Goal: Navigation & Orientation: Find specific page/section

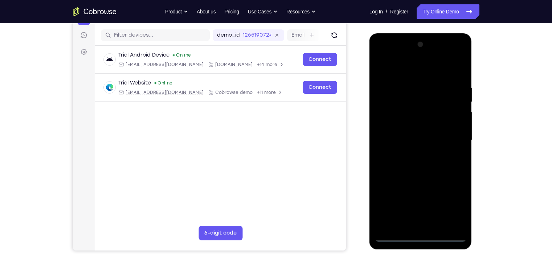
click at [421, 239] on div at bounding box center [420, 140] width 91 height 203
click at [450, 206] on div at bounding box center [420, 140] width 91 height 203
click at [412, 69] on div at bounding box center [420, 140] width 91 height 203
click at [445, 134] on div at bounding box center [420, 140] width 91 height 203
click at [412, 152] on div at bounding box center [420, 140] width 91 height 203
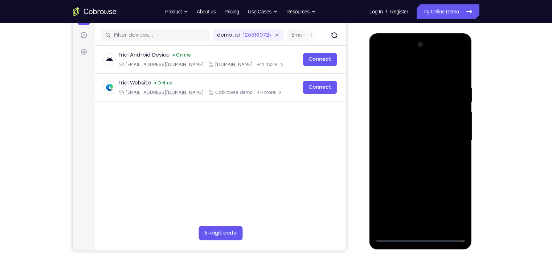
click at [419, 133] on div at bounding box center [420, 140] width 91 height 203
click at [418, 132] on div at bounding box center [420, 140] width 91 height 203
click at [420, 138] on div at bounding box center [420, 140] width 91 height 203
click at [431, 158] on div at bounding box center [420, 140] width 91 height 203
click at [424, 166] on div at bounding box center [420, 140] width 91 height 203
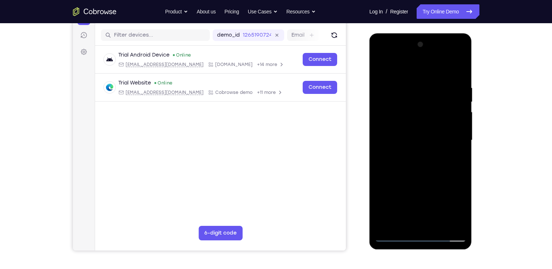
click at [418, 160] on div at bounding box center [420, 140] width 91 height 203
click at [424, 168] on div at bounding box center [420, 140] width 91 height 203
drag, startPoint x: 423, startPoint y: 76, endPoint x: 418, endPoint y: 43, distance: 33.0
click at [418, 43] on div at bounding box center [420, 140] width 91 height 203
click at [412, 160] on div at bounding box center [420, 140] width 91 height 203
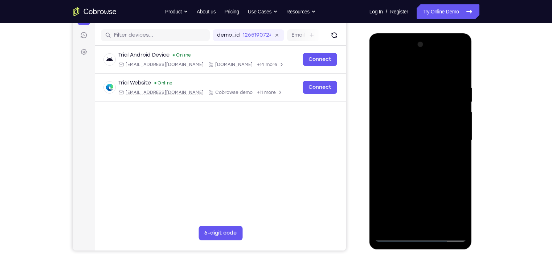
click at [457, 150] on div at bounding box center [420, 140] width 91 height 203
click at [392, 128] on div at bounding box center [420, 140] width 91 height 203
click at [418, 137] on div at bounding box center [420, 140] width 91 height 203
click at [436, 168] on div at bounding box center [420, 140] width 91 height 203
click at [436, 226] on div at bounding box center [420, 140] width 91 height 203
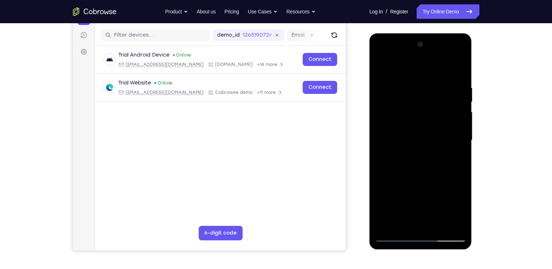
click at [421, 178] on div at bounding box center [420, 140] width 91 height 203
click at [395, 235] on div at bounding box center [420, 140] width 91 height 203
click at [453, 225] on div at bounding box center [420, 140] width 91 height 203
click at [437, 223] on div at bounding box center [420, 140] width 91 height 203
click at [411, 133] on div at bounding box center [420, 140] width 91 height 203
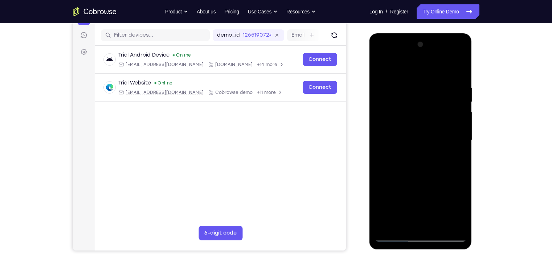
click at [454, 158] on div at bounding box center [420, 140] width 91 height 203
drag, startPoint x: 421, startPoint y: 95, endPoint x: 422, endPoint y: 140, distance: 45.3
click at [422, 140] on div at bounding box center [420, 140] width 91 height 203
drag, startPoint x: 423, startPoint y: 112, endPoint x: 420, endPoint y: 180, distance: 67.9
click at [420, 180] on div at bounding box center [420, 140] width 91 height 203
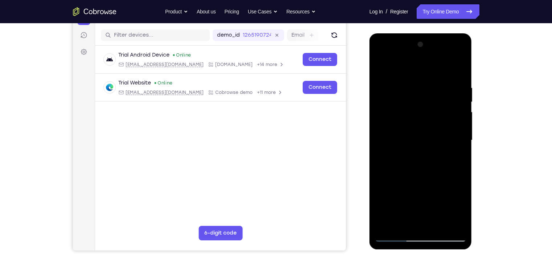
drag, startPoint x: 443, startPoint y: 105, endPoint x: 440, endPoint y: 133, distance: 28.5
click at [440, 133] on div at bounding box center [420, 140] width 91 height 203
drag, startPoint x: 438, startPoint y: 91, endPoint x: 439, endPoint y: 108, distance: 16.7
click at [439, 108] on div at bounding box center [420, 140] width 91 height 203
drag, startPoint x: 423, startPoint y: 117, endPoint x: 426, endPoint y: 160, distance: 43.3
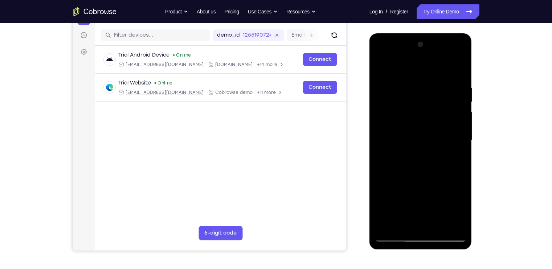
click at [426, 160] on div at bounding box center [420, 140] width 91 height 203
drag, startPoint x: 449, startPoint y: 84, endPoint x: 449, endPoint y: 107, distance: 22.9
click at [449, 107] on div at bounding box center [420, 140] width 91 height 203
drag, startPoint x: 446, startPoint y: 104, endPoint x: 443, endPoint y: 148, distance: 44.0
click at [443, 148] on div at bounding box center [420, 140] width 91 height 203
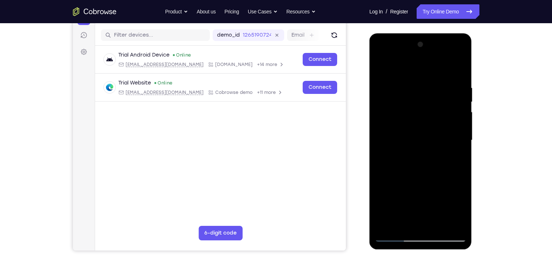
drag, startPoint x: 450, startPoint y: 100, endPoint x: 449, endPoint y: 137, distance: 37.0
click at [449, 137] on div at bounding box center [420, 140] width 91 height 203
click at [443, 101] on div at bounding box center [420, 140] width 91 height 203
drag, startPoint x: 447, startPoint y: 110, endPoint x: 453, endPoint y: 64, distance: 45.6
click at [453, 64] on div at bounding box center [420, 140] width 91 height 203
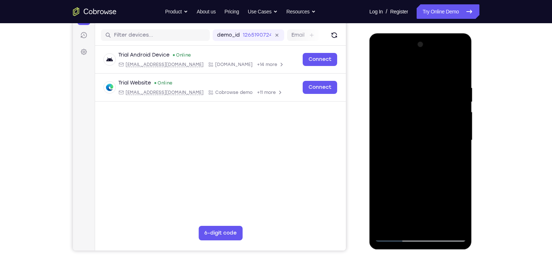
drag, startPoint x: 454, startPoint y: 114, endPoint x: 455, endPoint y: 85, distance: 29.1
click at [455, 85] on div at bounding box center [420, 140] width 91 height 203
drag, startPoint x: 446, startPoint y: 103, endPoint x: 452, endPoint y: 73, distance: 30.3
click at [452, 73] on div at bounding box center [420, 140] width 91 height 203
drag, startPoint x: 437, startPoint y: 120, endPoint x: 441, endPoint y: 54, distance: 66.5
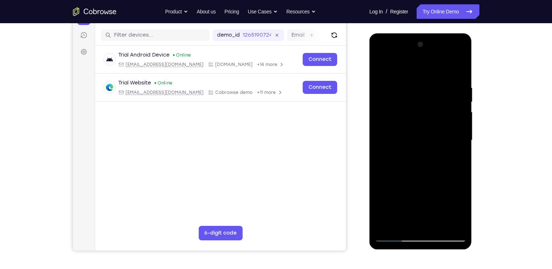
click at [441, 54] on div at bounding box center [420, 140] width 91 height 203
drag, startPoint x: 442, startPoint y: 107, endPoint x: 445, endPoint y: 66, distance: 41.4
click at [445, 66] on div at bounding box center [420, 140] width 91 height 203
click at [407, 106] on div at bounding box center [420, 140] width 91 height 203
click at [382, 65] on div at bounding box center [420, 140] width 91 height 203
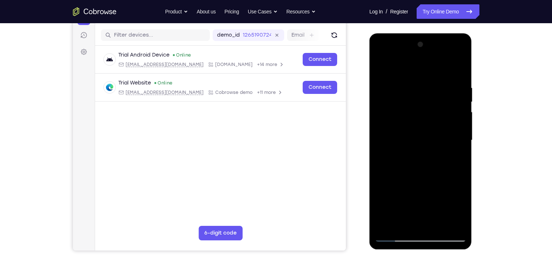
click at [437, 224] on div at bounding box center [420, 140] width 91 height 203
click at [425, 141] on div at bounding box center [420, 140] width 91 height 203
drag, startPoint x: 435, startPoint y: 116, endPoint x: 428, endPoint y: 197, distance: 81.1
click at [428, 197] on div at bounding box center [420, 140] width 91 height 203
drag, startPoint x: 446, startPoint y: 134, endPoint x: 445, endPoint y: 196, distance: 62.0
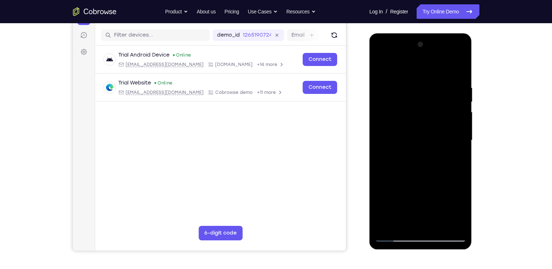
click at [445, 196] on div at bounding box center [420, 140] width 91 height 203
drag, startPoint x: 449, startPoint y: 107, endPoint x: 450, endPoint y: 170, distance: 62.4
click at [450, 170] on div at bounding box center [420, 140] width 91 height 203
drag, startPoint x: 464, startPoint y: 129, endPoint x: 467, endPoint y: 184, distance: 55.2
click at [467, 184] on div at bounding box center [420, 141] width 103 height 216
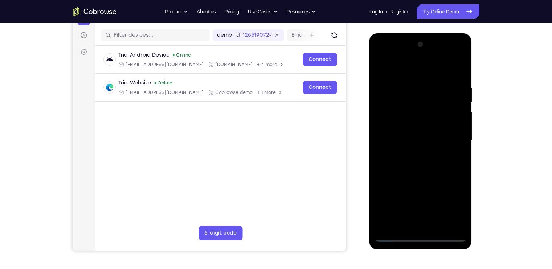
drag, startPoint x: 455, startPoint y: 161, endPoint x: 453, endPoint y: 244, distance: 83.1
click at [453, 244] on div at bounding box center [420, 141] width 103 height 216
drag, startPoint x: 446, startPoint y: 176, endPoint x: 444, endPoint y: 223, distance: 46.8
click at [444, 223] on div at bounding box center [420, 140] width 91 height 203
drag, startPoint x: 443, startPoint y: 120, endPoint x: 458, endPoint y: 77, distance: 45.9
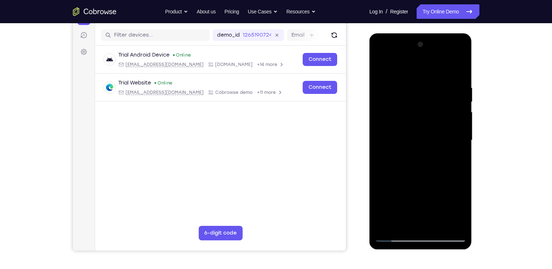
click at [458, 77] on div at bounding box center [420, 140] width 91 height 203
drag, startPoint x: 457, startPoint y: 156, endPoint x: 458, endPoint y: 107, distance: 49.3
click at [458, 107] on div at bounding box center [420, 140] width 91 height 203
drag, startPoint x: 450, startPoint y: 162, endPoint x: 459, endPoint y: 98, distance: 64.4
click at [459, 98] on div at bounding box center [420, 140] width 91 height 203
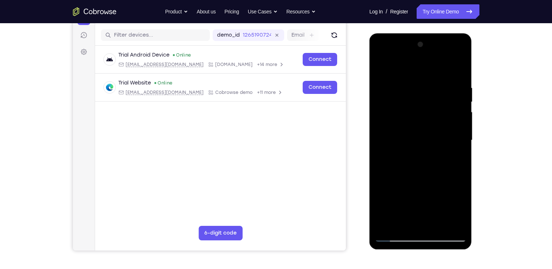
drag, startPoint x: 455, startPoint y: 155, endPoint x: 454, endPoint y: 103, distance: 51.5
click at [454, 103] on div at bounding box center [420, 140] width 91 height 203
drag, startPoint x: 450, startPoint y: 170, endPoint x: 447, endPoint y: 129, distance: 40.7
click at [447, 129] on div at bounding box center [420, 140] width 91 height 203
drag, startPoint x: 443, startPoint y: 141, endPoint x: 441, endPoint y: 168, distance: 27.0
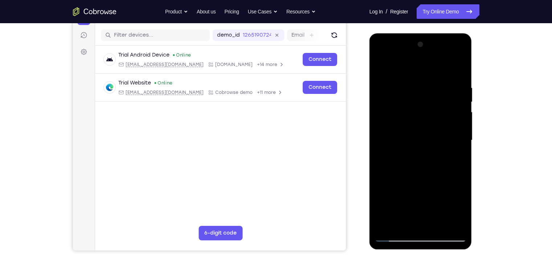
click at [441, 168] on div at bounding box center [420, 140] width 91 height 203
click at [395, 102] on div at bounding box center [420, 140] width 91 height 203
click at [388, 222] on div at bounding box center [420, 140] width 91 height 203
click at [458, 65] on div at bounding box center [420, 140] width 91 height 203
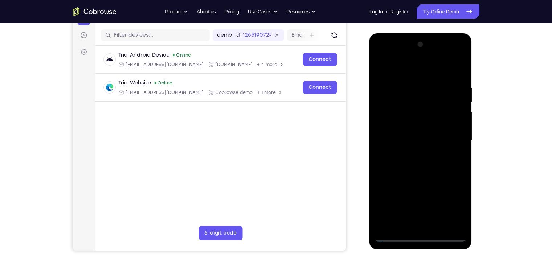
click at [441, 224] on div at bounding box center [420, 140] width 91 height 203
drag, startPoint x: 434, startPoint y: 206, endPoint x: 429, endPoint y: 132, distance: 74.2
click at [429, 132] on div at bounding box center [420, 140] width 91 height 203
drag, startPoint x: 429, startPoint y: 163, endPoint x: 434, endPoint y: 105, distance: 58.5
click at [434, 105] on div at bounding box center [420, 140] width 91 height 203
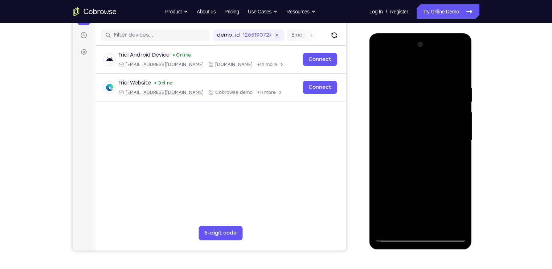
drag, startPoint x: 427, startPoint y: 191, endPoint x: 423, endPoint y: 120, distance: 70.5
click at [423, 120] on div at bounding box center [420, 140] width 91 height 203
drag, startPoint x: 423, startPoint y: 192, endPoint x: 430, endPoint y: 121, distance: 70.7
click at [430, 121] on div at bounding box center [420, 140] width 91 height 203
drag, startPoint x: 428, startPoint y: 189, endPoint x: 424, endPoint y: 121, distance: 68.0
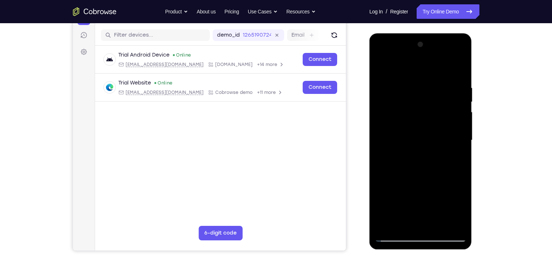
click at [424, 121] on div at bounding box center [420, 140] width 91 height 203
drag, startPoint x: 416, startPoint y: 191, endPoint x: 403, endPoint y: 125, distance: 67.6
click at [403, 125] on div at bounding box center [420, 140] width 91 height 203
drag, startPoint x: 406, startPoint y: 194, endPoint x: 408, endPoint y: 131, distance: 63.9
click at [408, 131] on div at bounding box center [420, 140] width 91 height 203
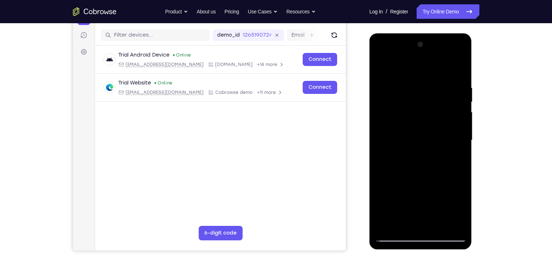
drag, startPoint x: 408, startPoint y: 195, endPoint x: 409, endPoint y: 147, distance: 48.2
click at [409, 147] on div at bounding box center [420, 140] width 91 height 203
click at [387, 191] on div at bounding box center [420, 140] width 91 height 203
click at [380, 69] on div at bounding box center [420, 140] width 91 height 203
click at [384, 68] on div at bounding box center [420, 140] width 91 height 203
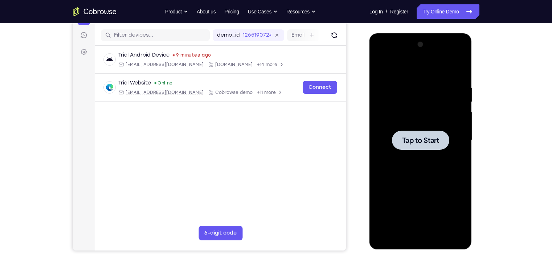
click at [396, 126] on div at bounding box center [420, 140] width 91 height 203
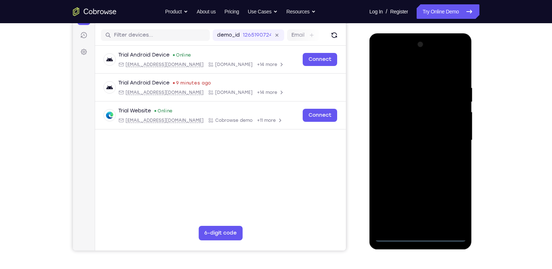
click at [420, 236] on div at bounding box center [420, 140] width 91 height 203
click at [454, 206] on div at bounding box center [420, 140] width 91 height 203
click at [397, 70] on div at bounding box center [420, 140] width 91 height 203
click at [410, 101] on div at bounding box center [420, 140] width 91 height 203
click at [411, 181] on div at bounding box center [420, 140] width 91 height 203
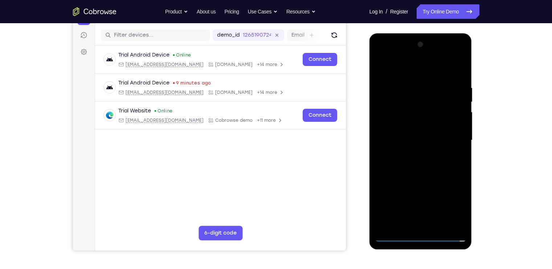
click at [413, 158] on div at bounding box center [420, 140] width 91 height 203
click at [430, 131] on div at bounding box center [420, 140] width 91 height 203
click at [378, 67] on div at bounding box center [420, 140] width 91 height 203
click at [397, 145] on div at bounding box center [420, 140] width 91 height 203
click at [449, 130] on div at bounding box center [420, 140] width 91 height 203
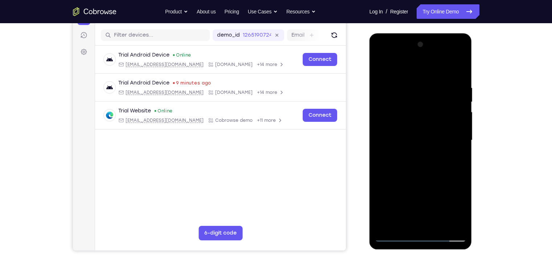
click at [408, 130] on div at bounding box center [420, 140] width 91 height 203
click at [415, 134] on div at bounding box center [420, 140] width 91 height 203
click at [381, 70] on div at bounding box center [420, 140] width 91 height 203
drag, startPoint x: 421, startPoint y: 179, endPoint x: 423, endPoint y: 153, distance: 26.6
click at [423, 153] on div at bounding box center [420, 140] width 91 height 203
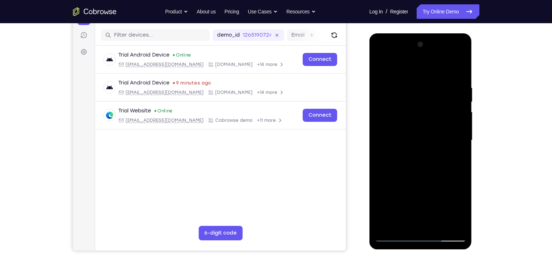
click at [429, 201] on div at bounding box center [420, 140] width 91 height 203
drag, startPoint x: 427, startPoint y: 158, endPoint x: 432, endPoint y: 115, distance: 43.4
click at [432, 115] on div at bounding box center [420, 140] width 91 height 203
click at [380, 67] on div at bounding box center [420, 140] width 91 height 203
drag, startPoint x: 419, startPoint y: 156, endPoint x: 422, endPoint y: 128, distance: 28.1
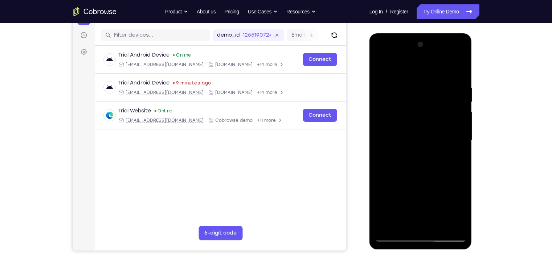
click at [422, 128] on div at bounding box center [420, 140] width 91 height 203
drag, startPoint x: 424, startPoint y: 163, endPoint x: 429, endPoint y: 110, distance: 53.5
click at [429, 110] on div at bounding box center [420, 140] width 91 height 203
drag, startPoint x: 432, startPoint y: 137, endPoint x: 436, endPoint y: 91, distance: 46.6
click at [436, 91] on div at bounding box center [420, 140] width 91 height 203
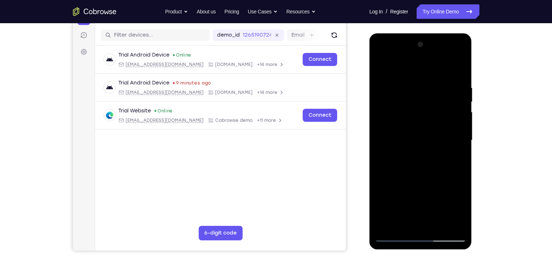
drag, startPoint x: 436, startPoint y: 157, endPoint x: 435, endPoint y: 121, distance: 35.5
click at [435, 121] on div at bounding box center [420, 140] width 91 height 203
click at [433, 135] on div at bounding box center [420, 140] width 91 height 203
click at [385, 70] on div at bounding box center [420, 140] width 91 height 203
drag, startPoint x: 421, startPoint y: 148, endPoint x: 423, endPoint y: 98, distance: 49.7
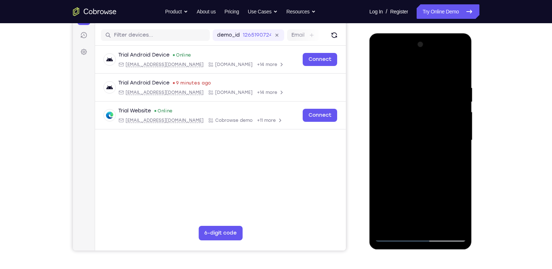
click at [423, 98] on div at bounding box center [420, 140] width 91 height 203
drag, startPoint x: 430, startPoint y: 150, endPoint x: 432, endPoint y: 127, distance: 22.6
click at [432, 127] on div at bounding box center [420, 140] width 91 height 203
drag, startPoint x: 426, startPoint y: 177, endPoint x: 430, endPoint y: 112, distance: 65.4
click at [430, 112] on div at bounding box center [420, 140] width 91 height 203
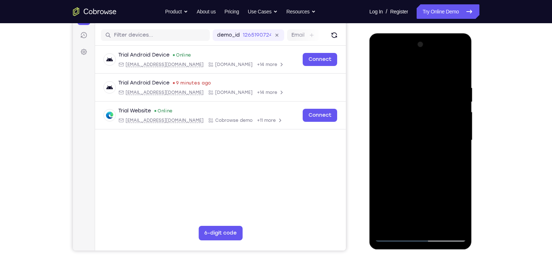
drag, startPoint x: 431, startPoint y: 154, endPoint x: 431, endPoint y: 207, distance: 52.9
click at [431, 207] on div at bounding box center [420, 140] width 91 height 203
drag, startPoint x: 430, startPoint y: 126, endPoint x: 424, endPoint y: 186, distance: 60.5
click at [424, 186] on div at bounding box center [420, 140] width 91 height 203
drag, startPoint x: 426, startPoint y: 126, endPoint x: 421, endPoint y: 191, distance: 65.9
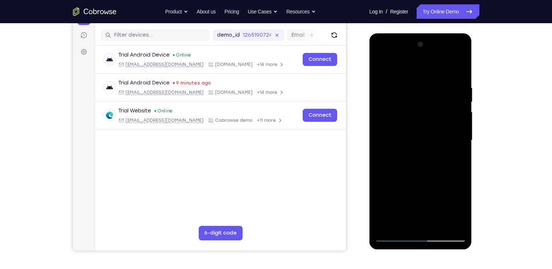
click at [421, 191] on div at bounding box center [420, 140] width 91 height 203
drag, startPoint x: 430, startPoint y: 124, endPoint x: 422, endPoint y: 187, distance: 63.2
click at [422, 187] on div at bounding box center [420, 140] width 91 height 203
drag, startPoint x: 432, startPoint y: 139, endPoint x: 424, endPoint y: 198, distance: 60.4
click at [424, 198] on div at bounding box center [420, 140] width 91 height 203
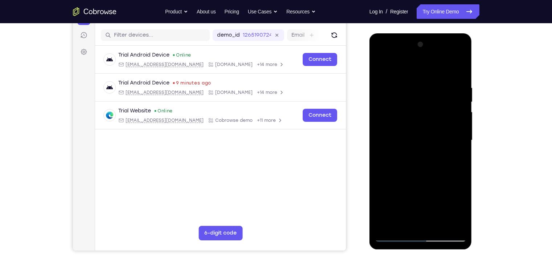
click at [448, 138] on div at bounding box center [420, 140] width 91 height 203
drag, startPoint x: 442, startPoint y: 158, endPoint x: 445, endPoint y: 93, distance: 65.0
click at [445, 93] on div at bounding box center [420, 140] width 91 height 203
drag, startPoint x: 443, startPoint y: 164, endPoint x: 445, endPoint y: 118, distance: 45.7
click at [445, 118] on div at bounding box center [420, 140] width 91 height 203
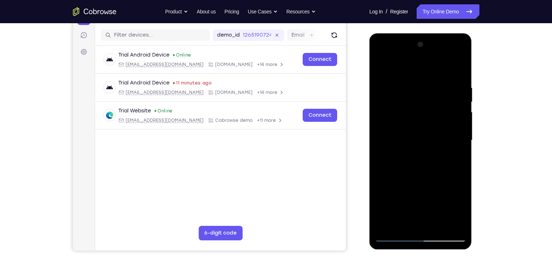
drag, startPoint x: 445, startPoint y: 160, endPoint x: 446, endPoint y: 108, distance: 52.3
click at [446, 108] on div at bounding box center [420, 140] width 91 height 203
drag, startPoint x: 442, startPoint y: 156, endPoint x: 449, endPoint y: 95, distance: 61.0
click at [449, 95] on div at bounding box center [420, 140] width 91 height 203
drag, startPoint x: 443, startPoint y: 159, endPoint x: 445, endPoint y: 131, distance: 27.6
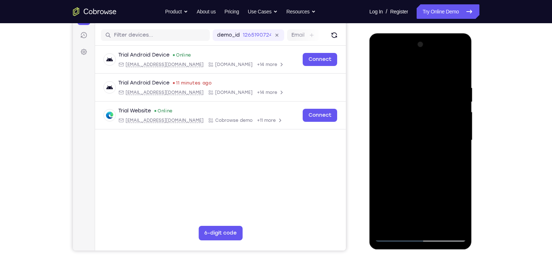
click at [445, 131] on div at bounding box center [420, 140] width 91 height 203
click at [431, 150] on div at bounding box center [420, 140] width 91 height 203
click at [420, 144] on div at bounding box center [420, 140] width 91 height 203
click at [411, 132] on div at bounding box center [420, 140] width 91 height 203
click at [455, 226] on div at bounding box center [420, 140] width 91 height 203
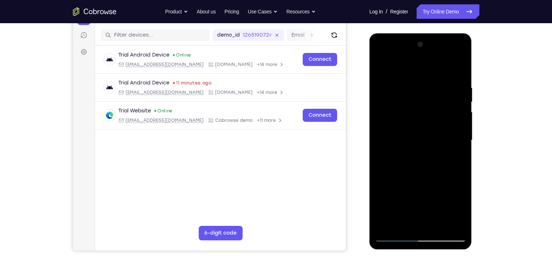
click at [413, 195] on div at bounding box center [420, 140] width 91 height 203
click at [401, 192] on div at bounding box center [420, 140] width 91 height 203
click at [424, 193] on div at bounding box center [420, 140] width 91 height 203
click at [439, 193] on div at bounding box center [420, 140] width 91 height 203
click at [454, 193] on div at bounding box center [420, 140] width 91 height 203
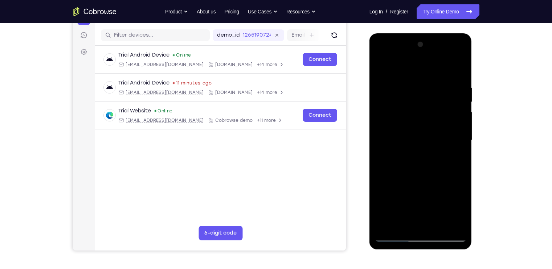
click at [450, 194] on div at bounding box center [420, 140] width 91 height 203
click at [384, 67] on div at bounding box center [420, 140] width 91 height 203
drag, startPoint x: 429, startPoint y: 147, endPoint x: 431, endPoint y: 103, distance: 43.2
click at [431, 103] on div at bounding box center [420, 140] width 91 height 203
drag, startPoint x: 429, startPoint y: 160, endPoint x: 434, endPoint y: 124, distance: 36.6
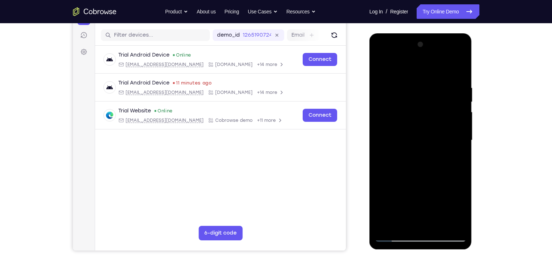
click at [434, 124] on div at bounding box center [420, 140] width 91 height 203
drag, startPoint x: 439, startPoint y: 179, endPoint x: 436, endPoint y: 99, distance: 80.6
click at [436, 99] on div at bounding box center [420, 140] width 91 height 203
drag, startPoint x: 426, startPoint y: 165, endPoint x: 426, endPoint y: 119, distance: 45.7
click at [426, 119] on div at bounding box center [420, 140] width 91 height 203
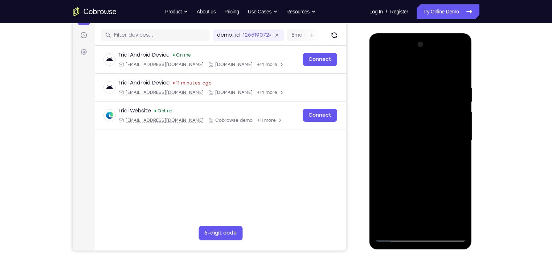
drag, startPoint x: 425, startPoint y: 191, endPoint x: 425, endPoint y: 123, distance: 68.5
click at [425, 123] on div at bounding box center [420, 140] width 91 height 203
click at [431, 136] on div at bounding box center [420, 140] width 91 height 203
click at [436, 162] on div at bounding box center [420, 140] width 91 height 203
click at [453, 223] on div at bounding box center [420, 140] width 91 height 203
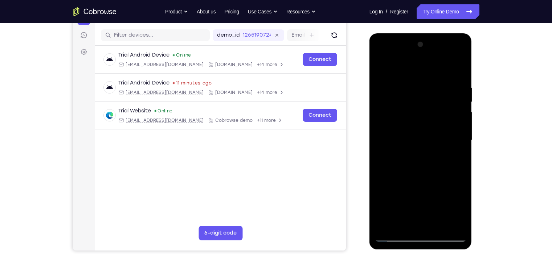
click at [431, 193] on div at bounding box center [420, 140] width 91 height 203
click at [453, 194] on div at bounding box center [420, 140] width 91 height 203
click at [381, 69] on div at bounding box center [420, 140] width 91 height 203
drag, startPoint x: 421, startPoint y: 165, endPoint x: 421, endPoint y: 116, distance: 49.3
click at [421, 116] on div at bounding box center [420, 140] width 91 height 203
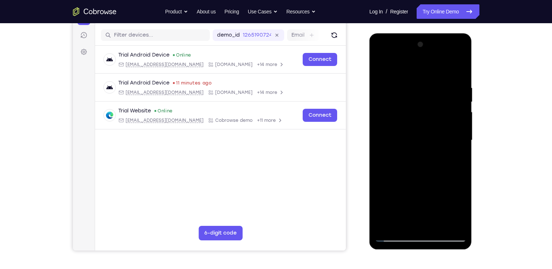
drag, startPoint x: 432, startPoint y: 172, endPoint x: 431, endPoint y: 110, distance: 62.0
click at [431, 110] on div at bounding box center [420, 140] width 91 height 203
drag, startPoint x: 430, startPoint y: 178, endPoint x: 427, endPoint y: 131, distance: 47.6
click at [427, 131] on div at bounding box center [420, 140] width 91 height 203
drag, startPoint x: 424, startPoint y: 186, endPoint x: 412, endPoint y: 123, distance: 64.3
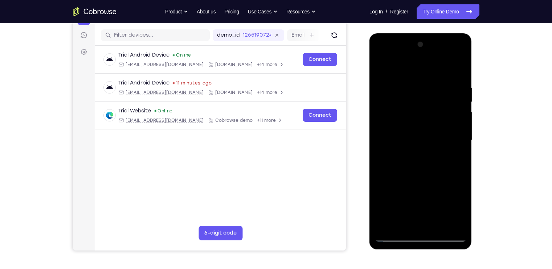
click at [412, 123] on div at bounding box center [420, 140] width 91 height 203
click at [424, 150] on div at bounding box center [420, 140] width 91 height 203
click at [383, 71] on div at bounding box center [420, 140] width 91 height 203
drag, startPoint x: 420, startPoint y: 133, endPoint x: 415, endPoint y: 82, distance: 52.1
click at [415, 82] on div at bounding box center [420, 140] width 91 height 203
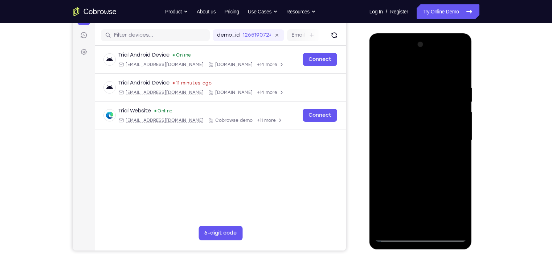
drag, startPoint x: 432, startPoint y: 149, endPoint x: 429, endPoint y: 89, distance: 59.6
click at [429, 89] on div at bounding box center [420, 140] width 91 height 203
drag, startPoint x: 442, startPoint y: 163, endPoint x: 442, endPoint y: 139, distance: 24.7
click at [442, 139] on div at bounding box center [420, 140] width 91 height 203
drag, startPoint x: 437, startPoint y: 185, endPoint x: 432, endPoint y: 103, distance: 82.5
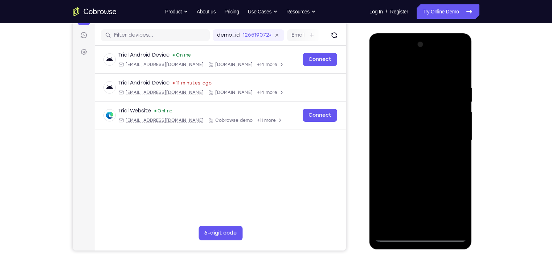
click at [432, 103] on div at bounding box center [420, 140] width 91 height 203
drag, startPoint x: 433, startPoint y: 172, endPoint x: 432, endPoint y: 128, distance: 43.5
click at [432, 128] on div at bounding box center [420, 140] width 91 height 203
drag, startPoint x: 430, startPoint y: 181, endPoint x: 433, endPoint y: 105, distance: 76.2
click at [433, 105] on div at bounding box center [420, 140] width 91 height 203
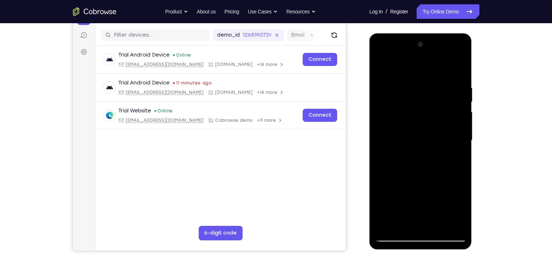
drag, startPoint x: 424, startPoint y: 179, endPoint x: 417, endPoint y: 108, distance: 71.4
click at [417, 108] on div at bounding box center [420, 140] width 91 height 203
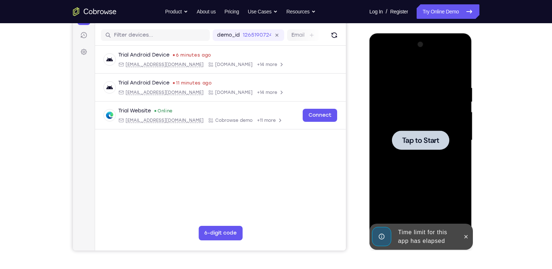
click at [453, 128] on div at bounding box center [420, 140] width 91 height 203
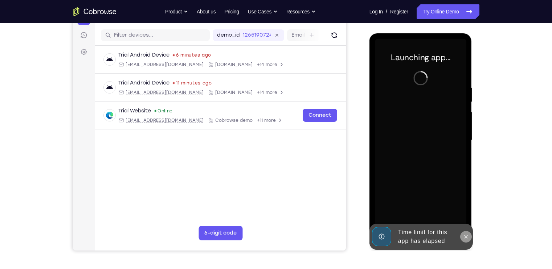
click at [466, 234] on icon at bounding box center [466, 237] width 6 height 6
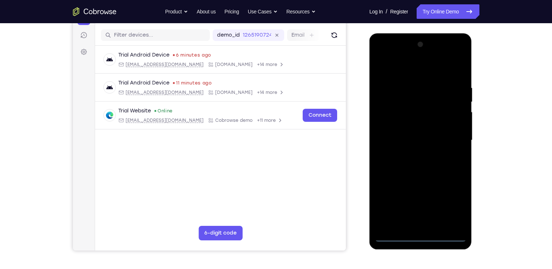
click at [419, 238] on div at bounding box center [420, 140] width 91 height 203
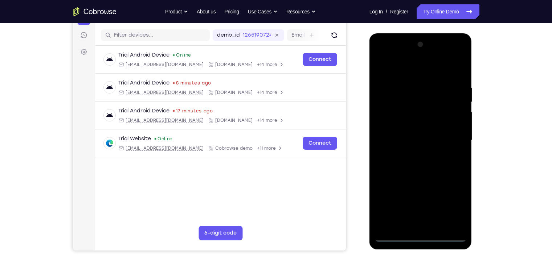
click at [449, 210] on div at bounding box center [420, 140] width 91 height 203
click at [421, 67] on div at bounding box center [420, 140] width 91 height 203
click at [451, 137] on div at bounding box center [420, 140] width 91 height 203
click at [412, 154] on div at bounding box center [420, 140] width 91 height 203
click at [412, 135] on div at bounding box center [420, 140] width 91 height 203
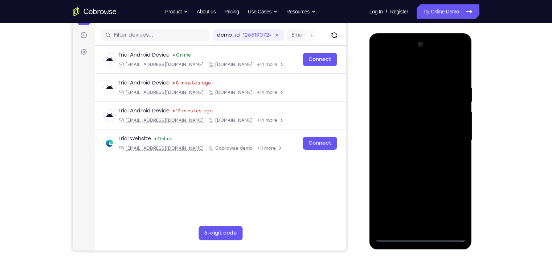
click at [409, 128] on div at bounding box center [420, 140] width 91 height 203
click at [420, 139] on div at bounding box center [420, 140] width 91 height 203
click at [411, 168] on div at bounding box center [420, 140] width 91 height 203
click at [429, 168] on div at bounding box center [420, 140] width 91 height 203
click at [438, 223] on div at bounding box center [420, 140] width 91 height 203
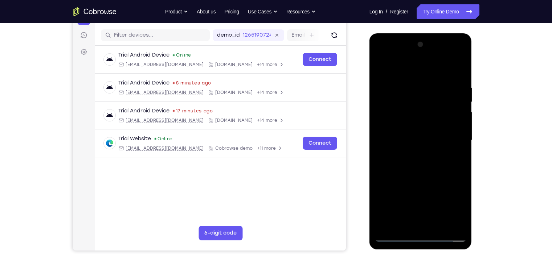
click at [417, 178] on div at bounding box center [420, 140] width 91 height 203
click at [384, 67] on div at bounding box center [420, 140] width 91 height 203
drag, startPoint x: 401, startPoint y: 215, endPoint x: 393, endPoint y: 152, distance: 63.3
click at [393, 152] on div at bounding box center [420, 140] width 91 height 203
click at [440, 224] on div at bounding box center [420, 140] width 91 height 203
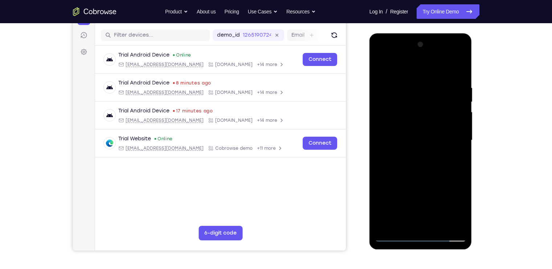
click at [434, 155] on div at bounding box center [420, 140] width 91 height 203
click at [421, 178] on div at bounding box center [420, 140] width 91 height 203
click at [441, 221] on div at bounding box center [420, 140] width 91 height 203
click at [381, 65] on div at bounding box center [420, 140] width 91 height 203
click at [459, 66] on div at bounding box center [420, 140] width 91 height 203
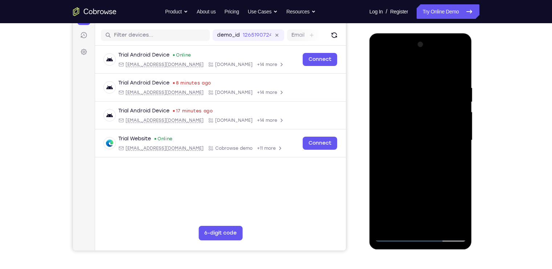
click at [439, 226] on div at bounding box center [420, 140] width 91 height 203
click at [400, 139] on div at bounding box center [420, 140] width 91 height 203
click at [381, 69] on div at bounding box center [420, 140] width 91 height 203
click at [419, 153] on div at bounding box center [420, 140] width 91 height 203
click at [441, 192] on div at bounding box center [420, 140] width 91 height 203
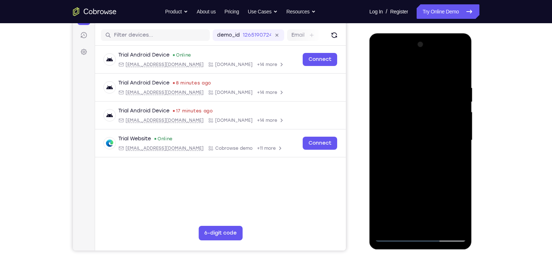
click at [439, 172] on div at bounding box center [420, 140] width 91 height 203
click at [458, 158] on div at bounding box center [420, 140] width 91 height 203
click at [382, 66] on div at bounding box center [420, 140] width 91 height 203
click at [383, 65] on div at bounding box center [420, 140] width 91 height 203
click at [459, 65] on div at bounding box center [420, 140] width 91 height 203
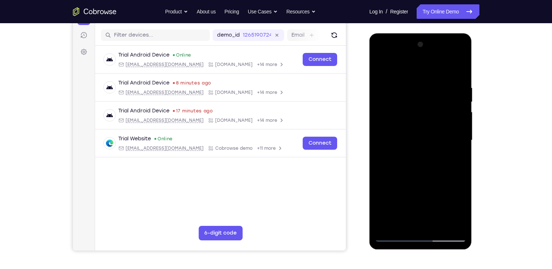
click at [381, 106] on div at bounding box center [420, 140] width 91 height 203
click at [460, 116] on div at bounding box center [420, 140] width 91 height 203
click at [411, 104] on div at bounding box center [420, 140] width 91 height 203
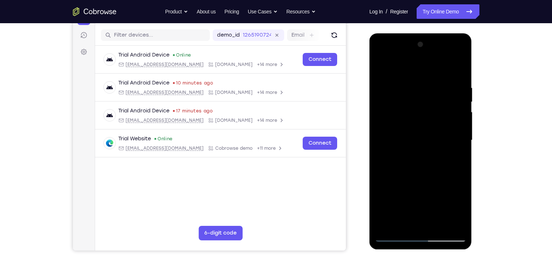
drag, startPoint x: 421, startPoint y: 167, endPoint x: 414, endPoint y: 113, distance: 54.5
click at [414, 113] on div at bounding box center [420, 140] width 91 height 203
drag, startPoint x: 416, startPoint y: 175, endPoint x: 415, endPoint y: 152, distance: 22.9
click at [415, 152] on div at bounding box center [420, 140] width 91 height 203
click at [446, 140] on div at bounding box center [420, 140] width 91 height 203
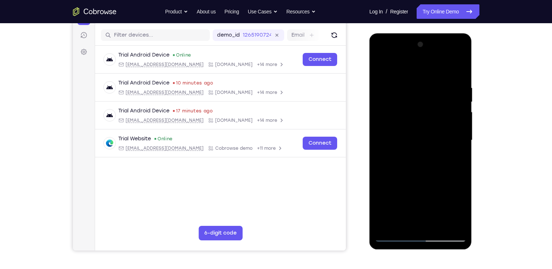
click at [382, 67] on div at bounding box center [420, 140] width 91 height 203
drag, startPoint x: 422, startPoint y: 181, endPoint x: 426, endPoint y: 124, distance: 57.0
click at [426, 124] on div at bounding box center [420, 140] width 91 height 203
click at [399, 146] on div at bounding box center [420, 140] width 91 height 203
drag, startPoint x: 423, startPoint y: 137, endPoint x: 414, endPoint y: 198, distance: 61.1
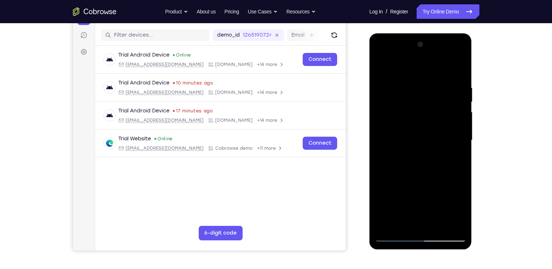
click at [414, 198] on div at bounding box center [420, 140] width 91 height 203
drag, startPoint x: 414, startPoint y: 198, endPoint x: 412, endPoint y: 174, distance: 23.7
click at [412, 174] on div at bounding box center [420, 140] width 91 height 203
click at [442, 178] on div at bounding box center [420, 140] width 91 height 203
drag, startPoint x: 419, startPoint y: 127, endPoint x: 413, endPoint y: 194, distance: 67.0
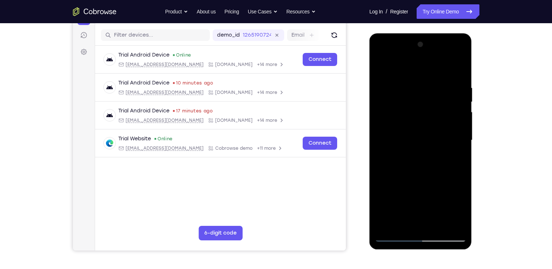
click at [413, 194] on div at bounding box center [420, 140] width 91 height 203
drag, startPoint x: 413, startPoint y: 194, endPoint x: 408, endPoint y: 165, distance: 29.3
click at [408, 165] on div at bounding box center [420, 140] width 91 height 203
drag, startPoint x: 415, startPoint y: 184, endPoint x: 410, endPoint y: 128, distance: 56.4
click at [410, 128] on div at bounding box center [420, 140] width 91 height 203
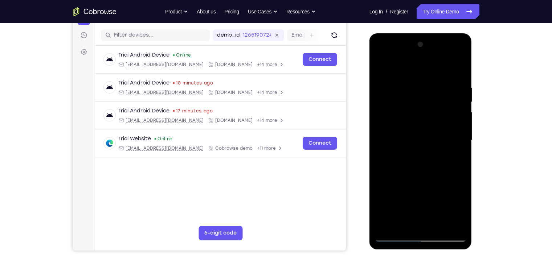
click at [381, 67] on div at bounding box center [420, 140] width 91 height 203
click at [380, 67] on div at bounding box center [420, 140] width 91 height 203
drag, startPoint x: 429, startPoint y: 177, endPoint x: 428, endPoint y: 158, distance: 19.3
click at [428, 158] on div at bounding box center [420, 140] width 91 height 203
click at [427, 182] on div at bounding box center [420, 140] width 91 height 203
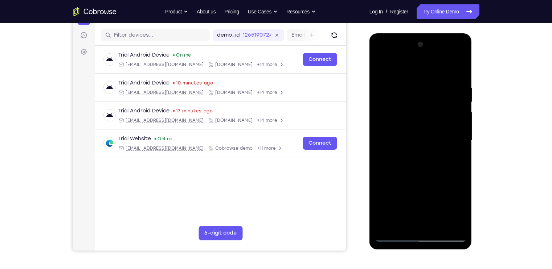
drag, startPoint x: 421, startPoint y: 139, endPoint x: 429, endPoint y: 191, distance: 52.5
click at [429, 191] on div at bounding box center [420, 140] width 91 height 203
drag, startPoint x: 429, startPoint y: 191, endPoint x: 427, endPoint y: 144, distance: 46.5
click at [427, 144] on div at bounding box center [420, 140] width 91 height 203
click at [434, 168] on div at bounding box center [420, 140] width 91 height 203
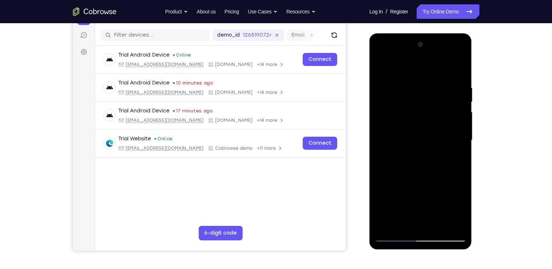
drag, startPoint x: 421, startPoint y: 152, endPoint x: 428, endPoint y: 208, distance: 55.9
click at [428, 208] on div at bounding box center [420, 140] width 91 height 203
drag, startPoint x: 428, startPoint y: 208, endPoint x: 425, endPoint y: 138, distance: 70.0
click at [425, 138] on div at bounding box center [420, 140] width 91 height 203
drag, startPoint x: 425, startPoint y: 176, endPoint x: 420, endPoint y: 106, distance: 70.9
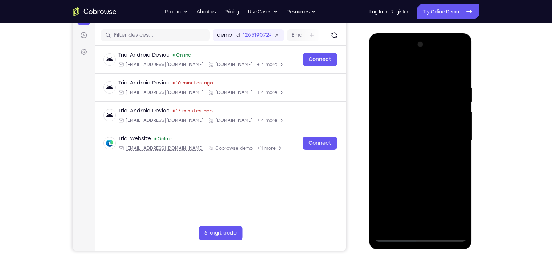
click at [420, 106] on div at bounding box center [420, 140] width 91 height 203
click at [380, 64] on div at bounding box center [420, 140] width 91 height 203
click at [383, 65] on div at bounding box center [420, 140] width 91 height 203
drag, startPoint x: 430, startPoint y: 107, endPoint x: 459, endPoint y: 168, distance: 67.3
click at [459, 168] on div at bounding box center [420, 140] width 91 height 203
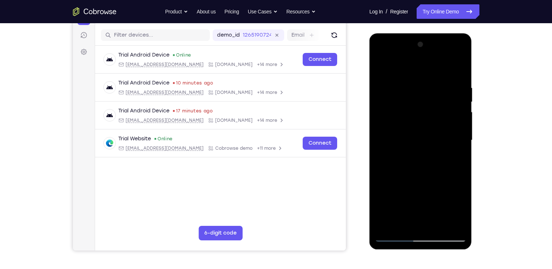
click at [380, 66] on div at bounding box center [420, 140] width 91 height 203
drag, startPoint x: 426, startPoint y: 132, endPoint x: 420, endPoint y: 78, distance: 54.5
click at [420, 78] on div at bounding box center [420, 140] width 91 height 203
drag, startPoint x: 429, startPoint y: 158, endPoint x: 431, endPoint y: 96, distance: 62.4
click at [431, 96] on div at bounding box center [420, 140] width 91 height 203
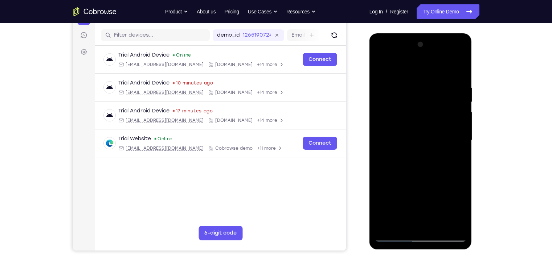
drag, startPoint x: 436, startPoint y: 158, endPoint x: 435, endPoint y: 131, distance: 27.6
click at [435, 131] on div at bounding box center [420, 140] width 91 height 203
click at [428, 150] on div at bounding box center [420, 140] width 91 height 203
drag, startPoint x: 457, startPoint y: 135, endPoint x: 446, endPoint y: 197, distance: 63.3
click at [446, 197] on div at bounding box center [420, 140] width 91 height 203
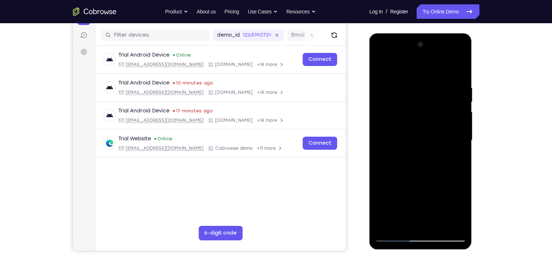
click at [462, 139] on div at bounding box center [420, 140] width 91 height 203
click at [381, 66] on div at bounding box center [420, 140] width 91 height 203
drag, startPoint x: 436, startPoint y: 156, endPoint x: 444, endPoint y: 61, distance: 95.0
click at [444, 61] on div at bounding box center [420, 140] width 91 height 203
drag, startPoint x: 445, startPoint y: 149, endPoint x: 447, endPoint y: 80, distance: 68.6
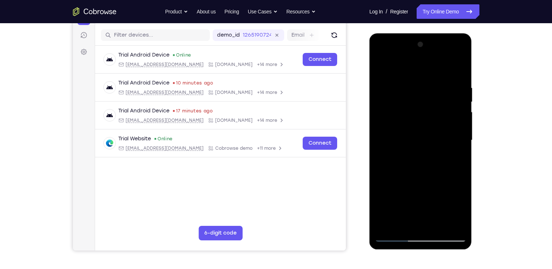
click at [447, 80] on div at bounding box center [420, 140] width 91 height 203
drag, startPoint x: 458, startPoint y: 139, endPoint x: 455, endPoint y: 111, distance: 28.8
click at [455, 111] on div at bounding box center [420, 140] width 91 height 203
drag, startPoint x: 461, startPoint y: 156, endPoint x: 461, endPoint y: 106, distance: 50.8
click at [461, 106] on div at bounding box center [420, 140] width 91 height 203
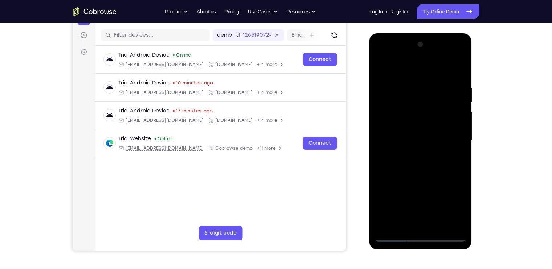
drag, startPoint x: 457, startPoint y: 167, endPoint x: 457, endPoint y: 101, distance: 66.4
click at [457, 101] on div at bounding box center [420, 140] width 91 height 203
drag, startPoint x: 453, startPoint y: 176, endPoint x: 454, endPoint y: 134, distance: 42.1
click at [454, 134] on div at bounding box center [420, 140] width 91 height 203
drag, startPoint x: 448, startPoint y: 153, endPoint x: 439, endPoint y: 101, distance: 52.6
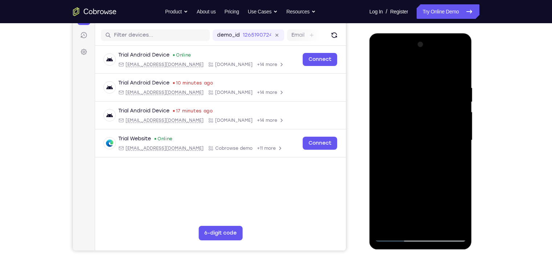
click at [439, 101] on div at bounding box center [420, 140] width 91 height 203
click at [447, 172] on div at bounding box center [420, 140] width 91 height 203
drag, startPoint x: 447, startPoint y: 172, endPoint x: 457, endPoint y: 210, distance: 39.8
click at [457, 210] on div at bounding box center [420, 140] width 91 height 203
click at [461, 135] on div at bounding box center [420, 140] width 91 height 203
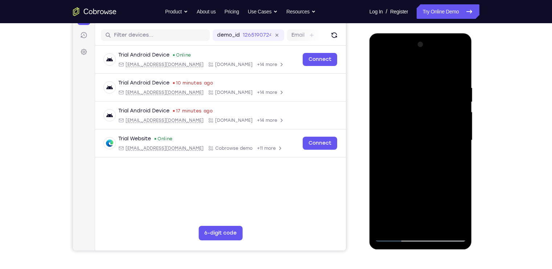
click at [461, 136] on div at bounding box center [420, 140] width 91 height 203
drag, startPoint x: 459, startPoint y: 187, endPoint x: 452, endPoint y: 162, distance: 26.7
click at [452, 162] on div at bounding box center [420, 140] width 91 height 203
click at [394, 182] on div at bounding box center [420, 140] width 91 height 203
drag, startPoint x: 429, startPoint y: 157, endPoint x: 426, endPoint y: 231, distance: 74.4
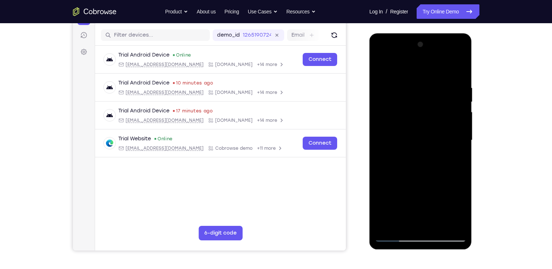
click at [426, 231] on div at bounding box center [420, 140] width 91 height 203
drag, startPoint x: 425, startPoint y: 161, endPoint x: 424, endPoint y: 84, distance: 77.6
click at [424, 84] on div at bounding box center [420, 140] width 91 height 203
drag, startPoint x: 422, startPoint y: 152, endPoint x: 419, endPoint y: 100, distance: 51.2
click at [419, 100] on div at bounding box center [420, 140] width 91 height 203
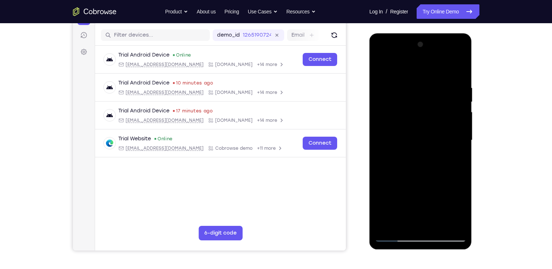
click at [457, 224] on div at bounding box center [420, 140] width 91 height 203
drag, startPoint x: 420, startPoint y: 156, endPoint x: 411, endPoint y: 225, distance: 69.4
click at [411, 225] on div at bounding box center [420, 140] width 91 height 203
drag, startPoint x: 438, startPoint y: 138, endPoint x: 419, endPoint y: 195, distance: 60.3
click at [419, 195] on div at bounding box center [420, 140] width 91 height 203
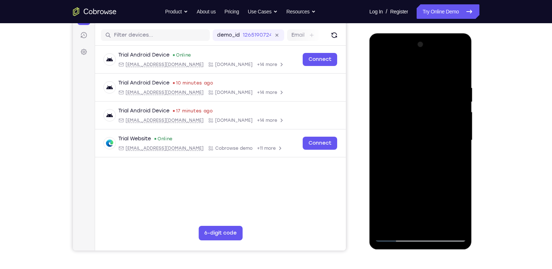
drag, startPoint x: 419, startPoint y: 195, endPoint x: 416, endPoint y: 133, distance: 62.4
click at [416, 133] on div at bounding box center [420, 140] width 91 height 203
drag, startPoint x: 432, startPoint y: 169, endPoint x: 432, endPoint y: 128, distance: 41.3
click at [432, 128] on div at bounding box center [420, 140] width 91 height 203
drag, startPoint x: 434, startPoint y: 187, endPoint x: 430, endPoint y: 132, distance: 55.6
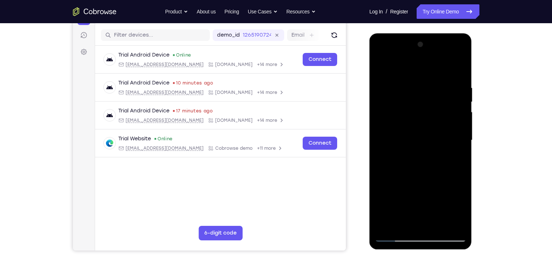
click at [430, 132] on div at bounding box center [420, 140] width 91 height 203
click at [381, 224] on div at bounding box center [420, 140] width 91 height 203
click at [440, 220] on div at bounding box center [420, 140] width 91 height 203
click at [426, 140] on div at bounding box center [420, 140] width 91 height 203
click at [414, 219] on div at bounding box center [420, 140] width 91 height 203
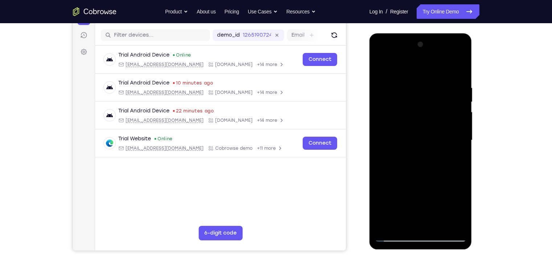
click at [380, 70] on div at bounding box center [420, 140] width 91 height 203
